Goal: Find specific page/section: Find specific page/section

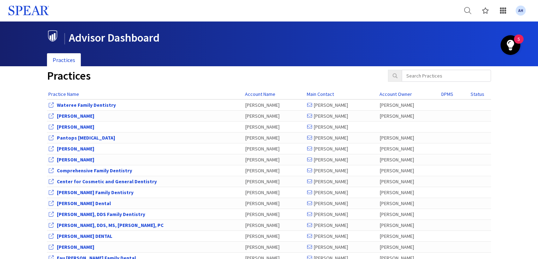
click at [504, 11] on icon at bounding box center [502, 10] width 7 height 7
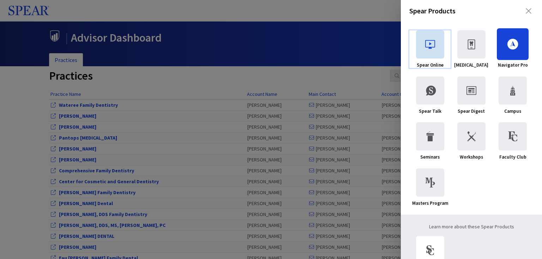
click at [428, 51] on span at bounding box center [430, 44] width 28 height 28
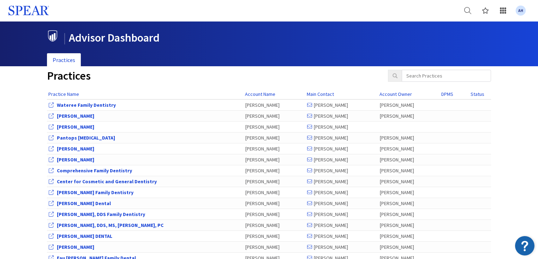
click at [503, 13] on icon at bounding box center [503, 10] width 6 height 6
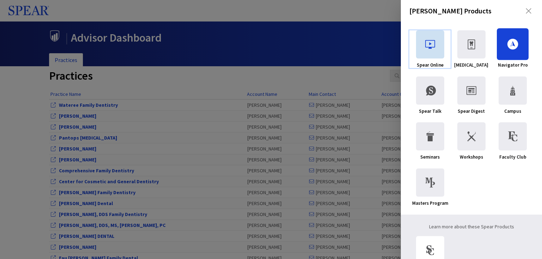
click at [428, 50] on span at bounding box center [430, 44] width 28 height 28
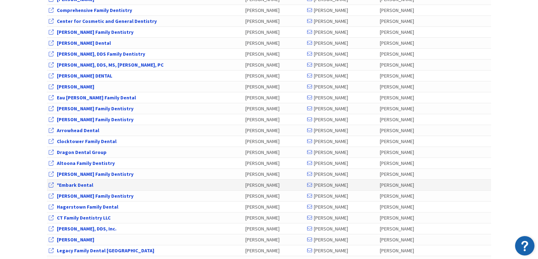
scroll to position [141, 0]
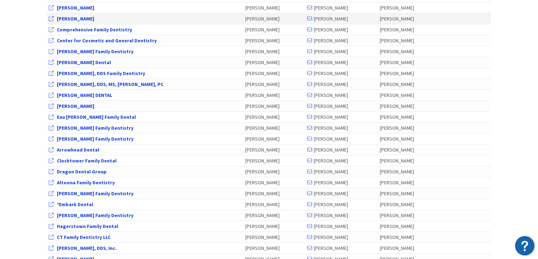
click at [60, 18] on link "[PERSON_NAME]" at bounding box center [75, 19] width 37 height 6
